Goal: Task Accomplishment & Management: Manage account settings

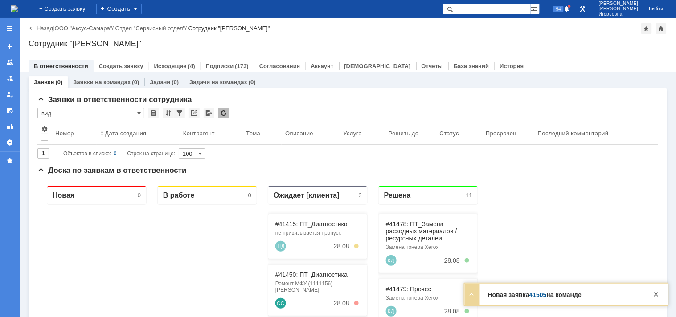
click at [491, 6] on input "text" at bounding box center [487, 9] width 88 height 11
type input "41505"
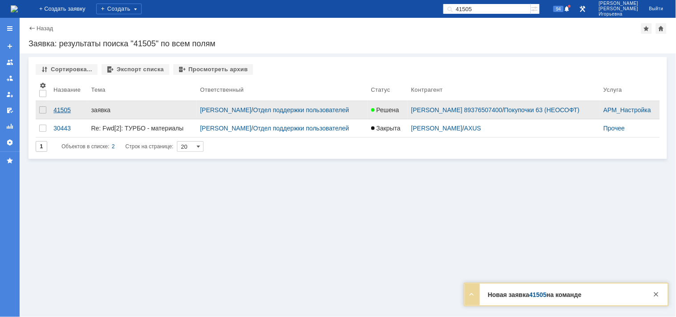
click at [64, 106] on div "41505" at bounding box center [68, 109] width 31 height 7
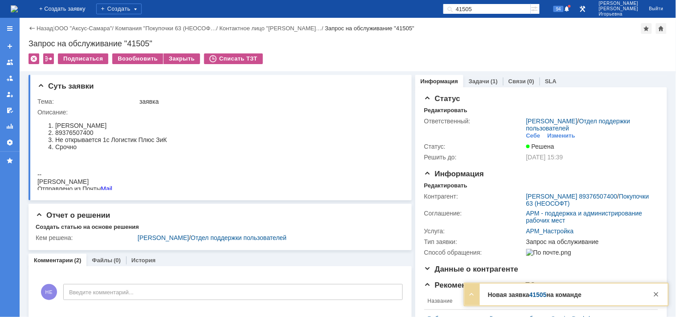
click at [18, 5] on img at bounding box center [14, 8] width 7 height 7
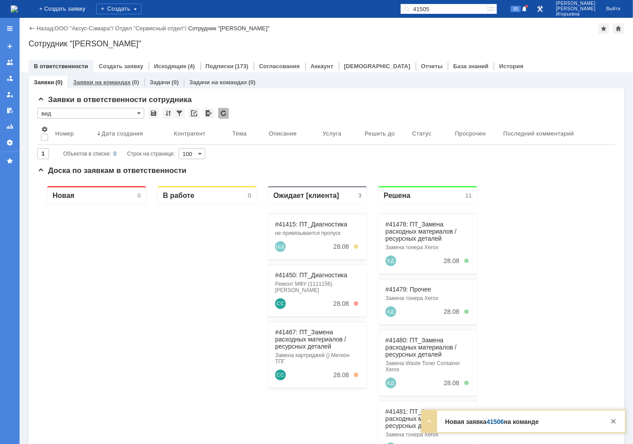
click at [106, 82] on link "Заявки на командах" at bounding box center [101, 82] width 57 height 7
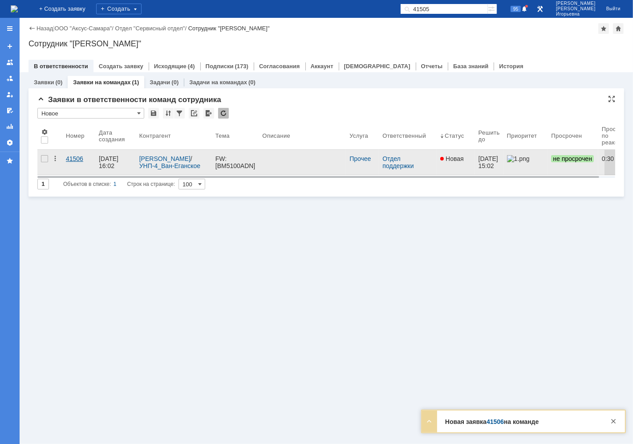
click at [78, 159] on div "41506" at bounding box center [79, 158] width 26 height 7
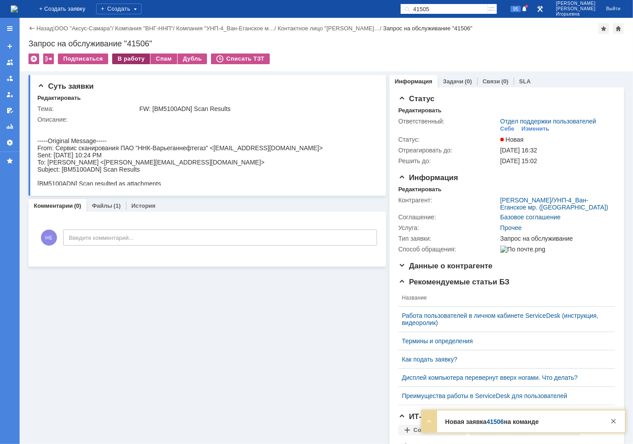
click at [127, 58] on div "В работу" at bounding box center [131, 58] width 38 height 11
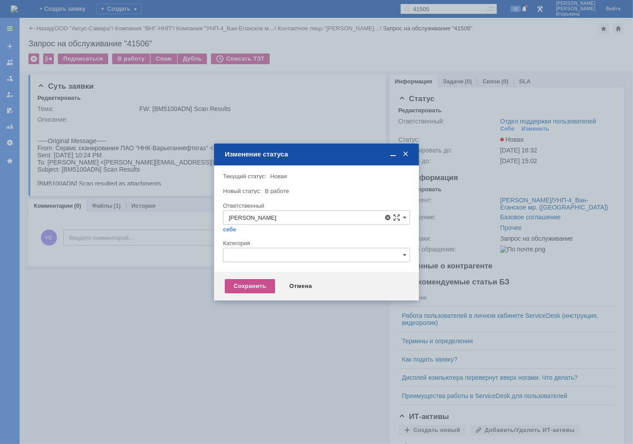
click at [272, 281] on span "Орлова Елена Владимировна" at bounding box center [316, 281] width 175 height 7
click at [261, 280] on div "Сохранить" at bounding box center [250, 286] width 50 height 14
type input "Орлова Елена Владимировна"
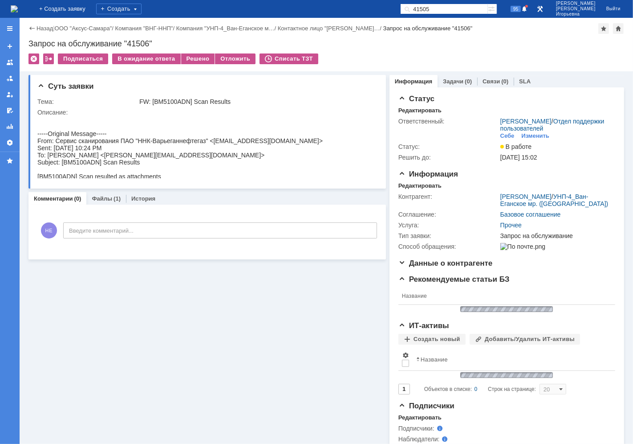
click at [141, 40] on div "Запрос на обслуживание "41506"" at bounding box center [327, 43] width 596 height 9
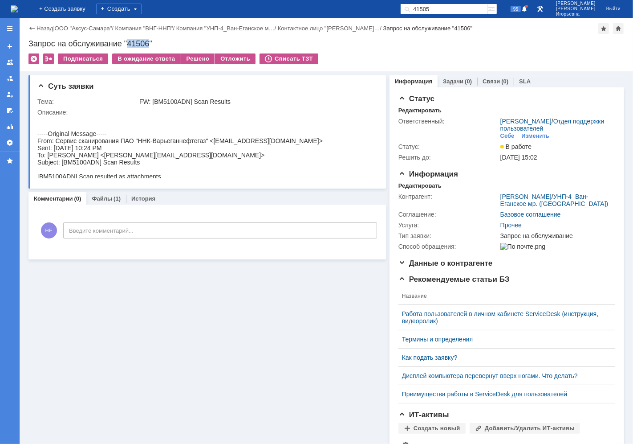
click at [141, 40] on div "Запрос на обслуживание "41506"" at bounding box center [327, 43] width 596 height 9
copy div "41506"
drag, startPoint x: 25, startPoint y: 6, endPoint x: 30, endPoint y: 6, distance: 4.5
click at [18, 6] on img at bounding box center [14, 8] width 7 height 7
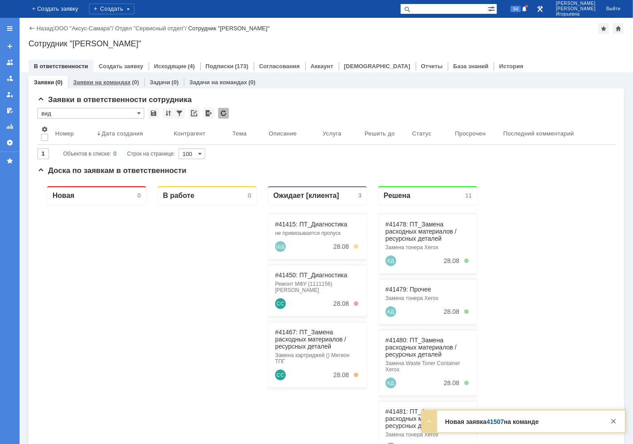
click at [106, 82] on link "Заявки на командах" at bounding box center [101, 82] width 57 height 7
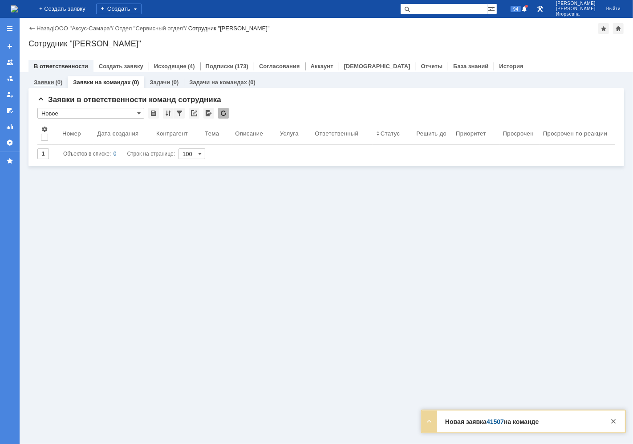
click at [48, 79] on link "Заявки" at bounding box center [44, 82] width 20 height 7
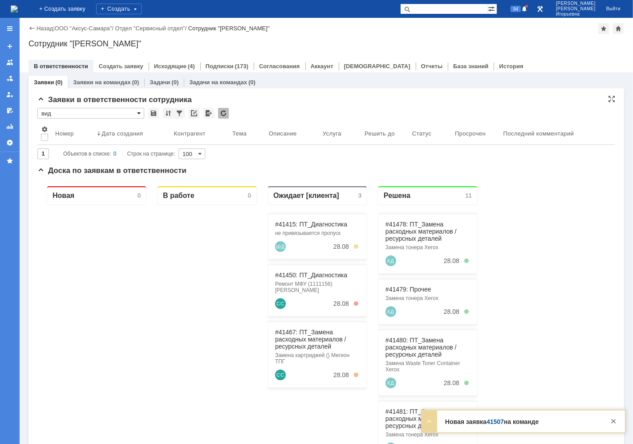
click at [139, 113] on span at bounding box center [139, 113] width 4 height 7
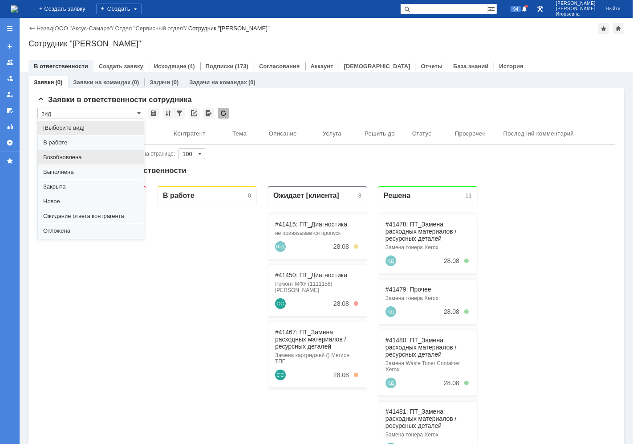
scroll to position [24, 0]
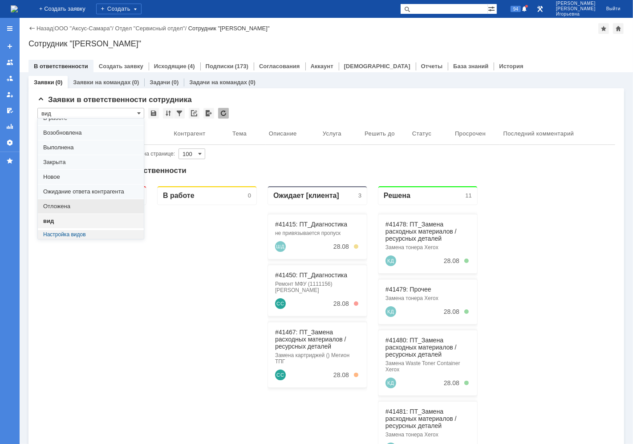
click at [60, 205] on span "Отложена" at bounding box center [90, 206] width 95 height 7
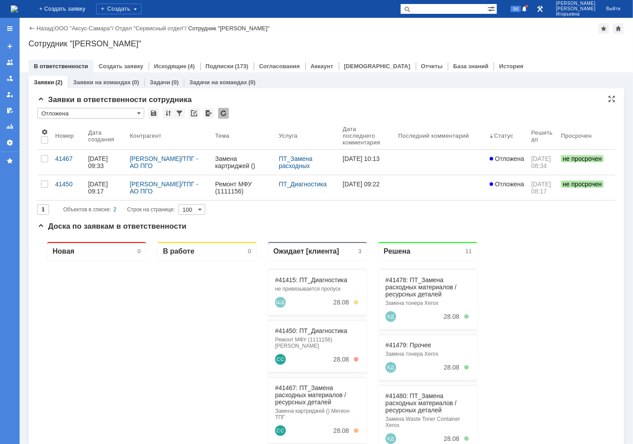
scroll to position [0, 0]
click at [139, 111] on span at bounding box center [139, 113] width 4 height 7
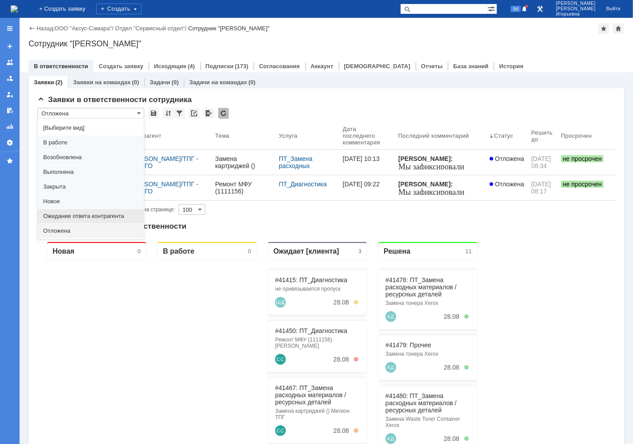
click at [58, 216] on span "Ожидание ответа контрагента" at bounding box center [90, 215] width 95 height 7
type input "Ожидание ответа контрагента"
type input "20"
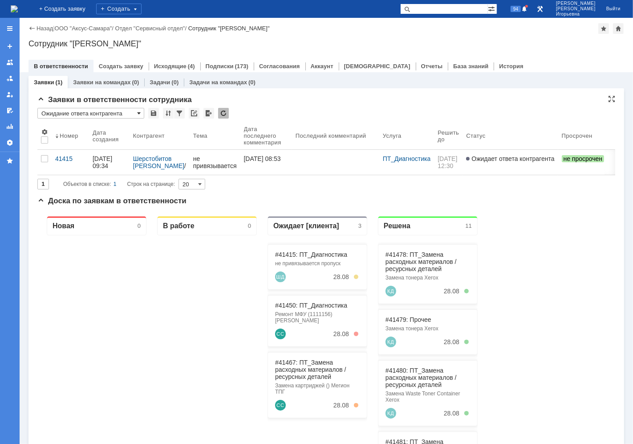
click at [138, 112] on span at bounding box center [139, 113] width 4 height 7
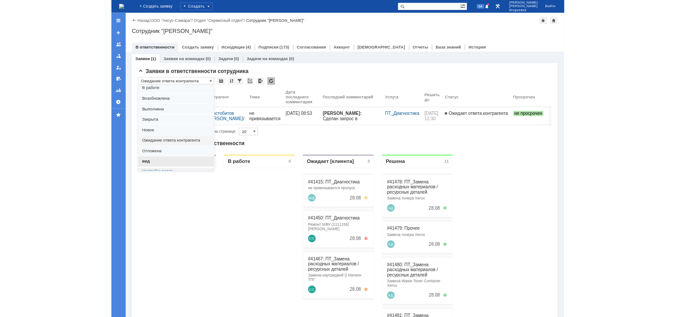
scroll to position [24, 0]
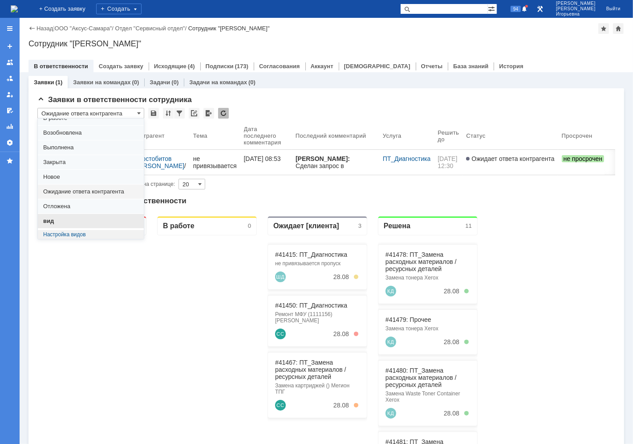
click at [52, 220] on span "вид" at bounding box center [90, 220] width 95 height 7
type input "вид"
type input "100"
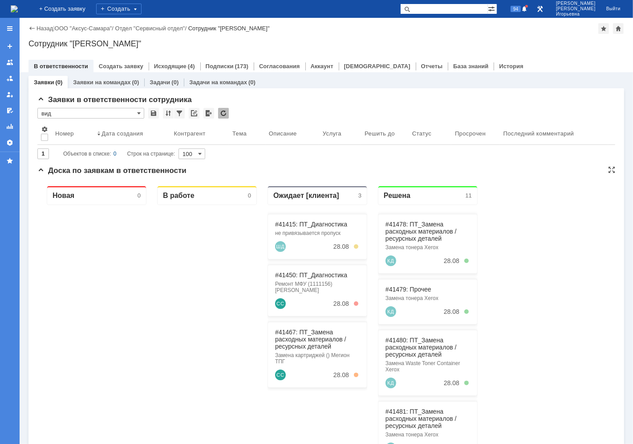
type input "вид"
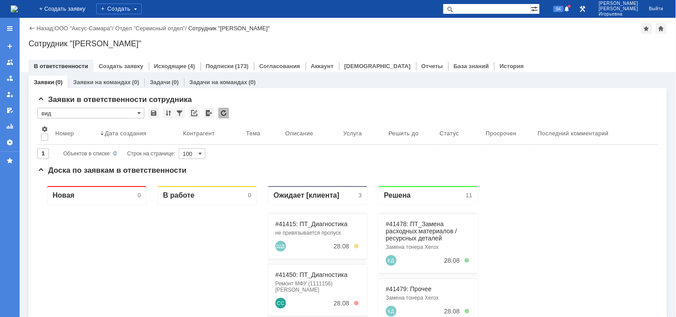
click at [487, 11] on input "text" at bounding box center [487, 9] width 88 height 11
type input "41479"
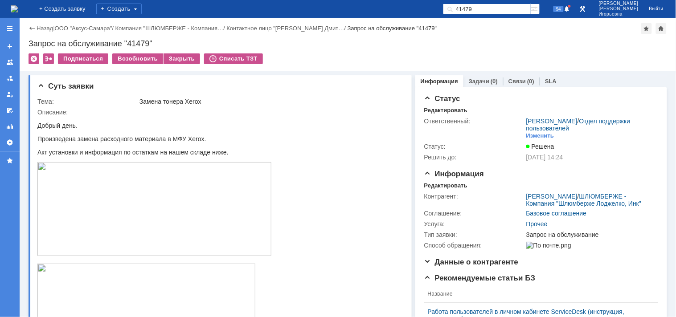
click at [18, 10] on img at bounding box center [14, 8] width 7 height 7
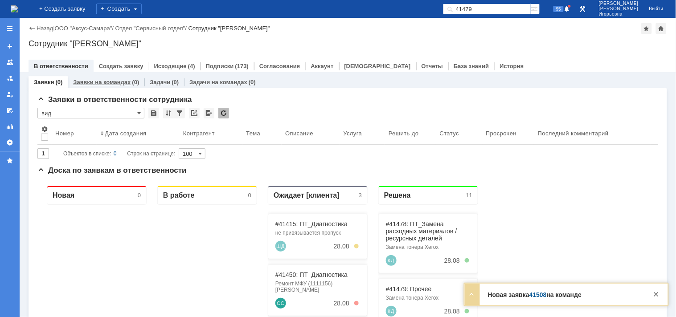
click at [112, 79] on link "Заявки на командах" at bounding box center [101, 82] width 57 height 7
